Goal: Information Seeking & Learning: Learn about a topic

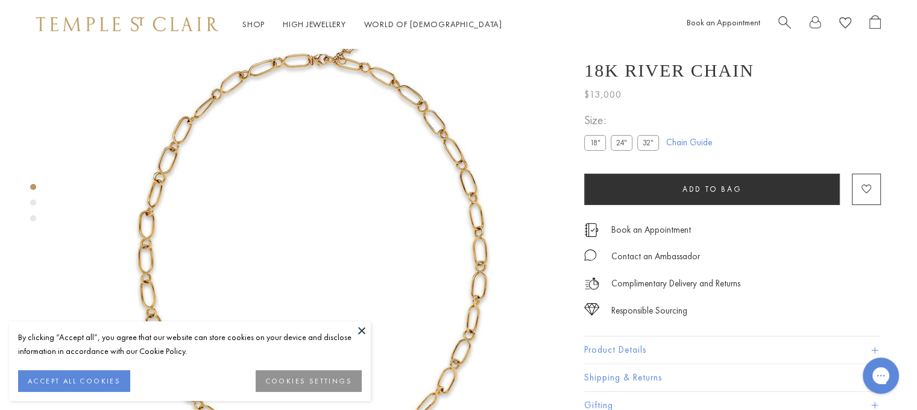
click at [357, 327] on button at bounding box center [362, 330] width 18 height 18
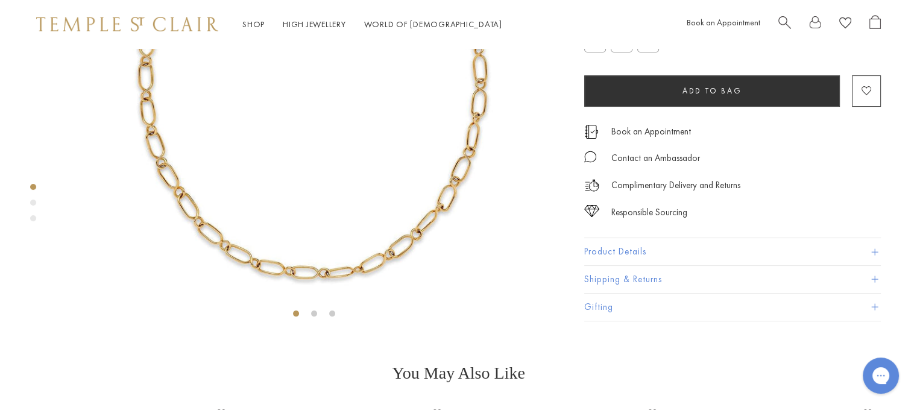
scroll to position [232, 0]
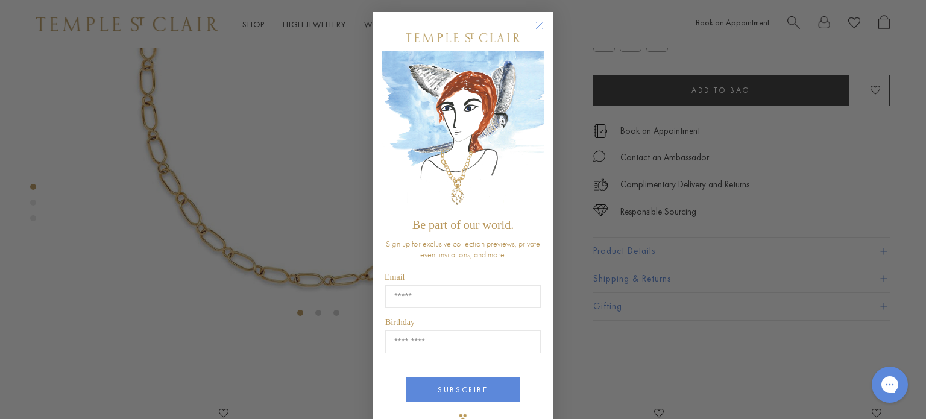
click at [538, 107] on img "POPUP Form" at bounding box center [463, 131] width 163 height 161
click at [537, 24] on circle "Close dialog" at bounding box center [539, 26] width 14 height 14
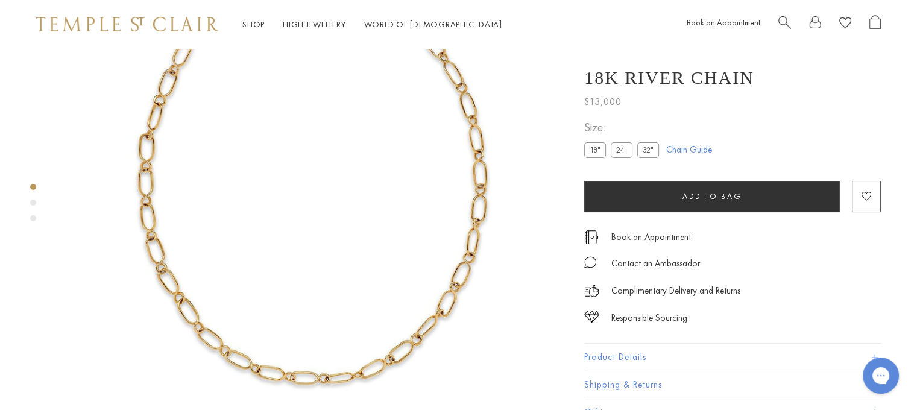
scroll to position [112, 0]
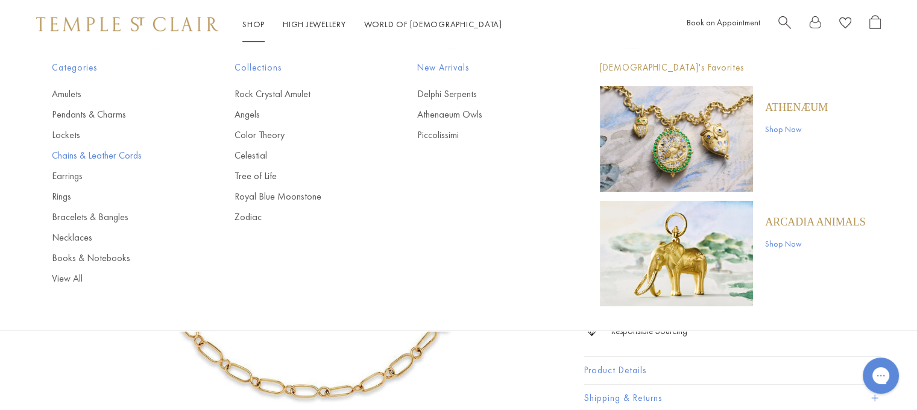
click at [83, 157] on link "Chains & Leather Cords" at bounding box center [119, 155] width 134 height 13
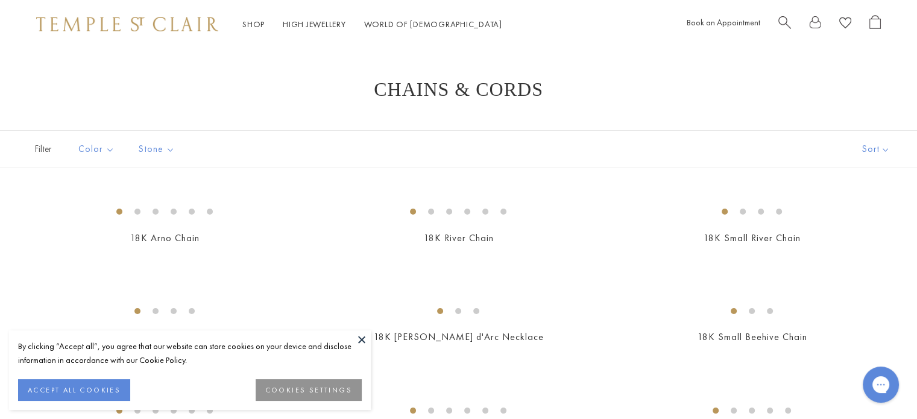
click at [60, 387] on button "ACCEPT ALL COOKIES" at bounding box center [74, 390] width 112 height 22
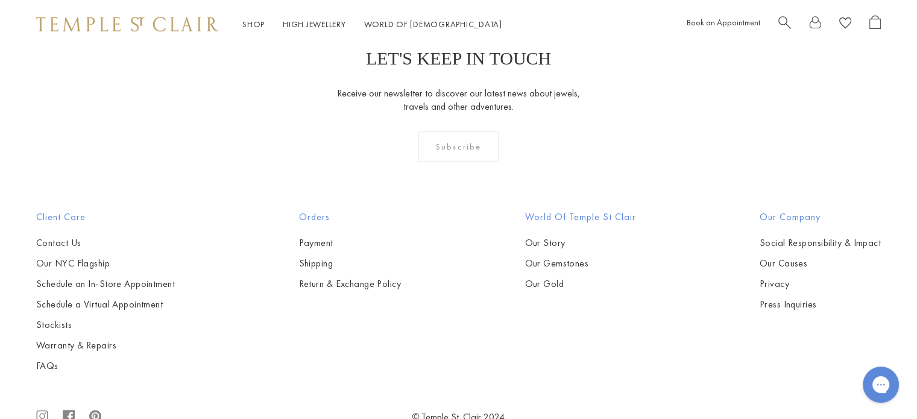
scroll to position [978, 0]
click at [0, 0] on img at bounding box center [0, 0] width 0 height 0
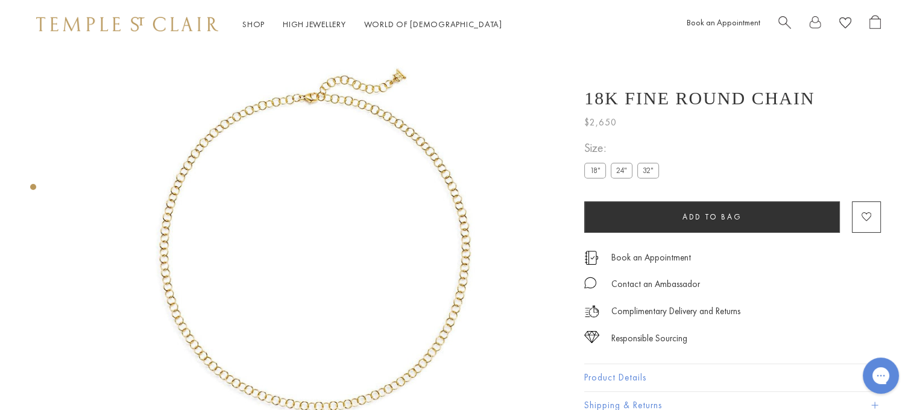
scroll to position [58, 0]
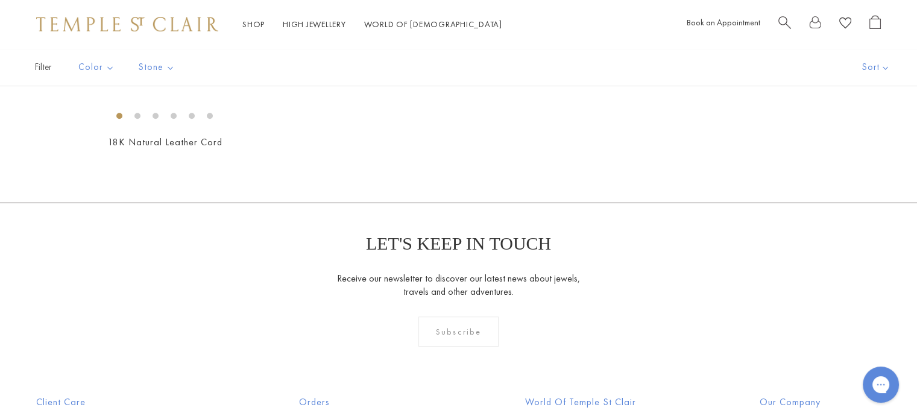
scroll to position [793, 0]
click at [0, 0] on img at bounding box center [0, 0] width 0 height 0
